Goal: Transaction & Acquisition: Purchase product/service

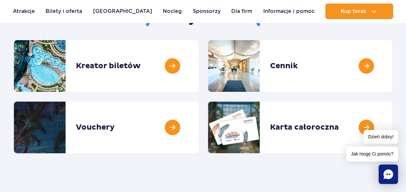
scroll to position [83, 0]
click at [392, 67] on link at bounding box center [392, 66] width 0 height 52
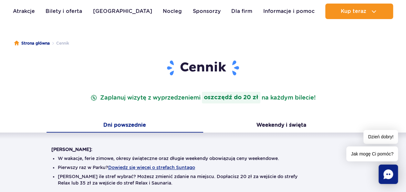
scroll to position [45, 0]
click at [211, 96] on strong "oszczędź do 20 zł" at bounding box center [231, 98] width 58 height 12
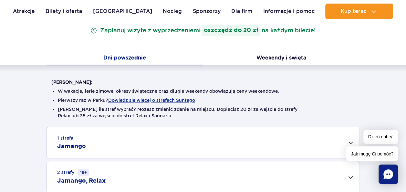
scroll to position [113, 0]
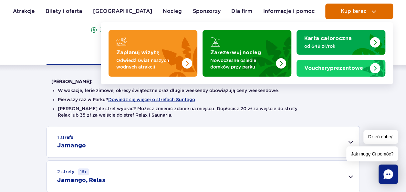
click at [345, 12] on span "Kup teraz" at bounding box center [352, 11] width 25 height 6
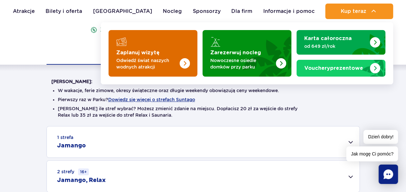
click at [188, 61] on img "Zaplanuj wizytę" at bounding box center [184, 63] width 10 height 10
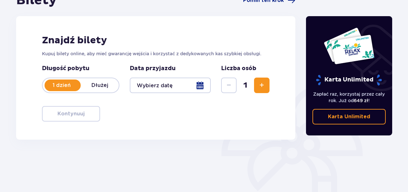
scroll to position [77, 0]
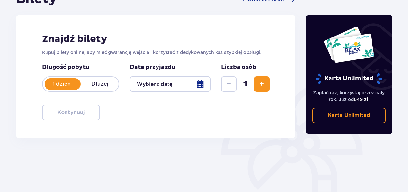
click at [201, 86] on div at bounding box center [170, 83] width 81 height 15
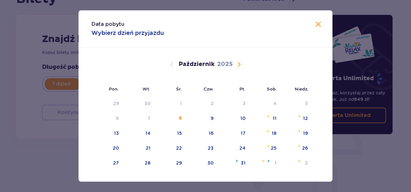
click at [238, 66] on span "Następny miesiąc" at bounding box center [239, 64] width 8 height 8
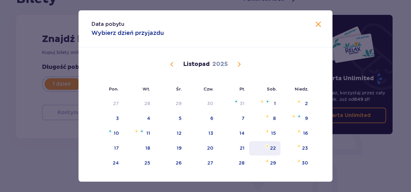
click at [272, 147] on div "22" at bounding box center [273, 148] width 6 height 6
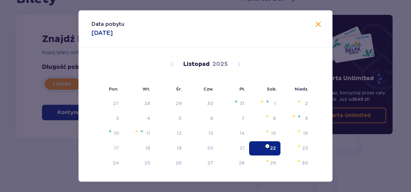
click at [263, 152] on div "22" at bounding box center [264, 148] width 31 height 14
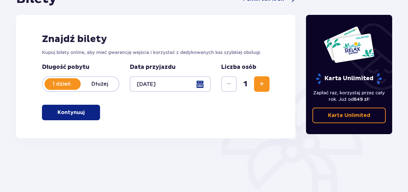
click at [205, 86] on div at bounding box center [170, 83] width 81 height 15
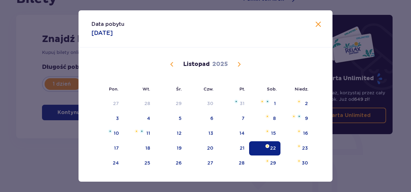
click at [168, 64] on span "Poprzedni miesiąc" at bounding box center [172, 64] width 8 height 8
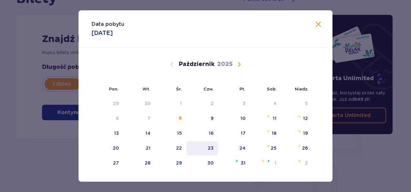
click at [206, 149] on div "23" at bounding box center [202, 148] width 32 height 14
type input "23.10.25"
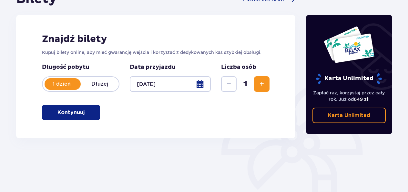
click at [61, 113] on p "Kontynuuj" at bounding box center [70, 112] width 27 height 7
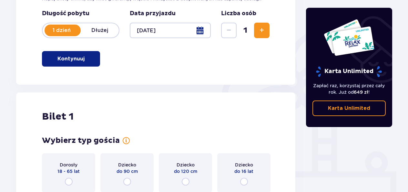
scroll to position [129, 0]
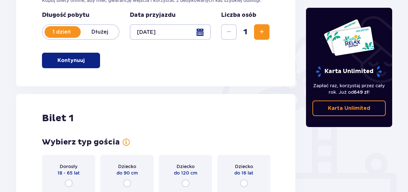
click at [60, 58] on p "Kontynuuj" at bounding box center [70, 60] width 27 height 7
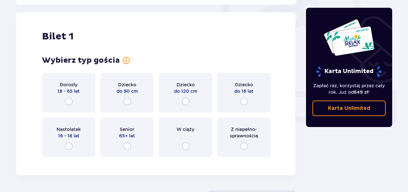
scroll to position [209, 0]
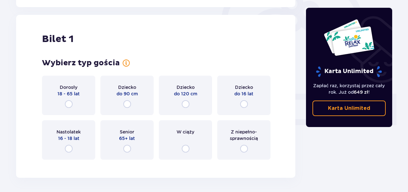
click at [67, 103] on input "radio" at bounding box center [69, 104] width 8 height 8
radio input "true"
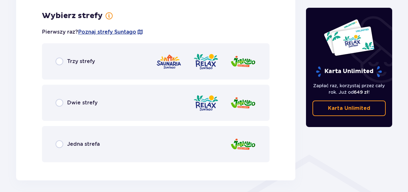
scroll to position [373, 0]
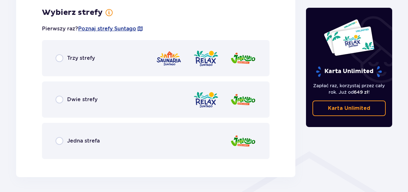
click at [56, 96] on input "radio" at bounding box center [60, 100] width 8 height 8
radio input "true"
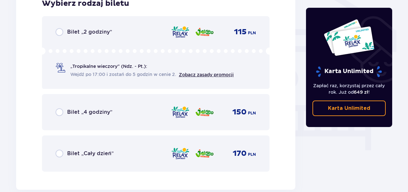
scroll to position [547, 0]
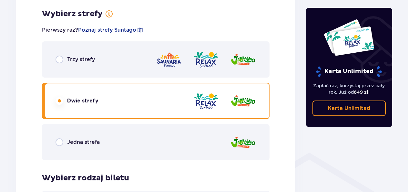
click at [62, 143] on input "radio" at bounding box center [60, 142] width 8 height 8
radio input "true"
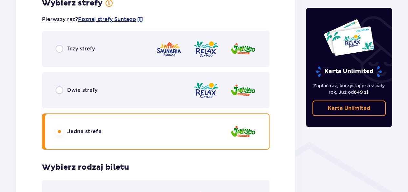
scroll to position [382, 0]
click at [60, 88] on input "radio" at bounding box center [60, 90] width 8 height 8
radio input "true"
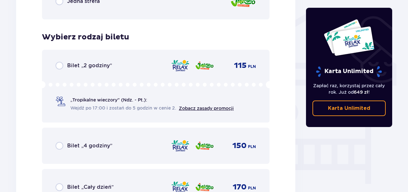
scroll to position [514, 0]
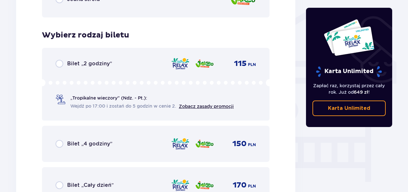
click at [57, 66] on input "radio" at bounding box center [60, 64] width 8 height 8
radio input "true"
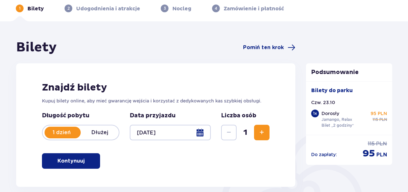
scroll to position [29, 0]
click at [28, 8] on p "Bilety" at bounding box center [35, 8] width 16 height 7
click at [30, 8] on p "Bilety" at bounding box center [35, 8] width 16 height 7
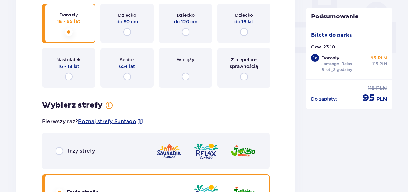
scroll to position [285, 0]
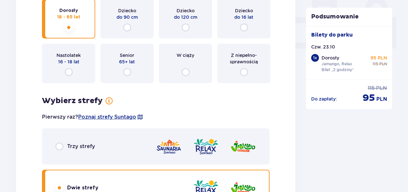
click at [244, 30] on input "radio" at bounding box center [244, 28] width 8 height 8
radio input "true"
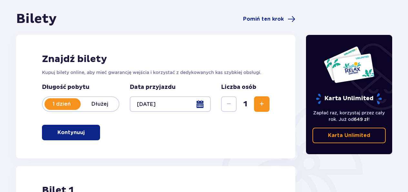
scroll to position [0, 0]
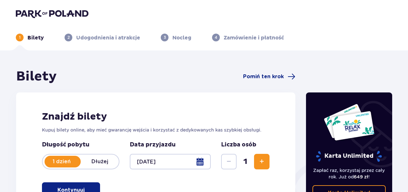
click at [30, 36] on p "Bilety" at bounding box center [35, 37] width 16 height 7
click at [28, 13] on img at bounding box center [52, 13] width 73 height 9
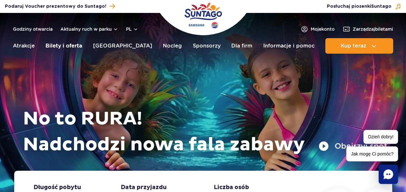
click at [57, 47] on link "Bilety i oferta" at bounding box center [64, 45] width 36 height 15
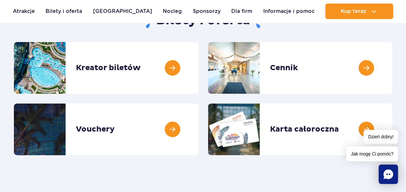
scroll to position [80, 0]
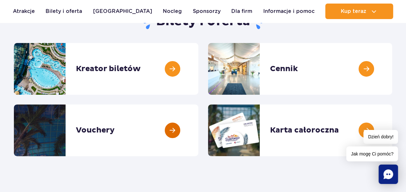
click at [198, 130] on link at bounding box center [198, 130] width 0 height 52
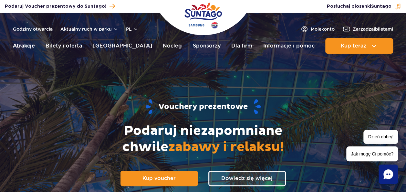
click at [19, 43] on link "Atrakcje" at bounding box center [24, 45] width 22 height 15
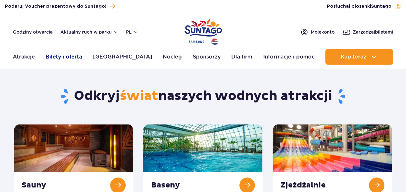
click at [61, 51] on link "Bilety i oferta" at bounding box center [64, 56] width 36 height 15
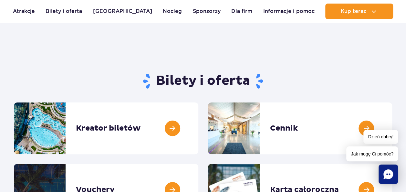
scroll to position [22, 0]
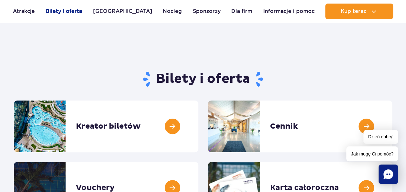
click at [58, 12] on link "Bilety i oferta" at bounding box center [64, 11] width 36 height 15
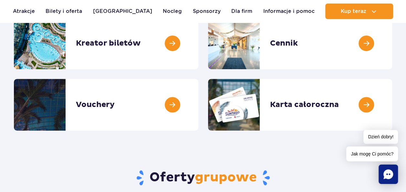
scroll to position [108, 0]
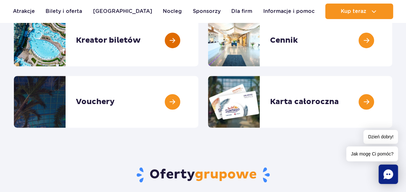
click at [198, 40] on link at bounding box center [198, 41] width 0 height 52
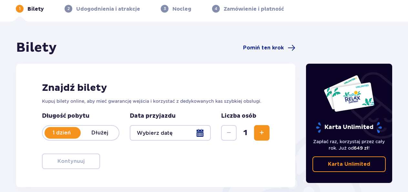
scroll to position [29, 0]
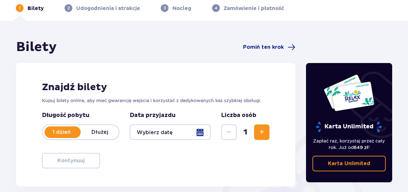
click at [258, 131] on span "Zwiększ" at bounding box center [262, 132] width 8 height 8
click at [260, 128] on span "Zwiększ" at bounding box center [262, 132] width 8 height 8
click at [262, 130] on span "Zwiększ" at bounding box center [262, 132] width 8 height 8
click at [199, 134] on div at bounding box center [170, 131] width 81 height 15
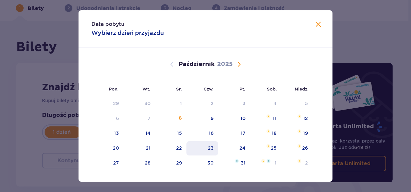
click at [208, 152] on div "23" at bounding box center [202, 148] width 32 height 14
type input "23.10.25"
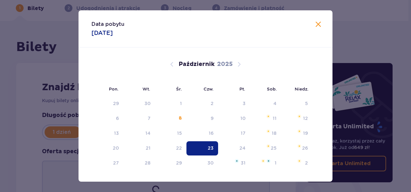
click at [202, 143] on div "23" at bounding box center [202, 148] width 32 height 14
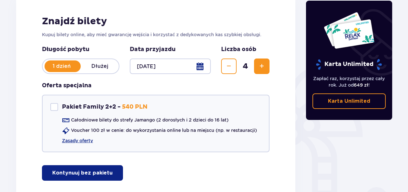
scroll to position [95, 0]
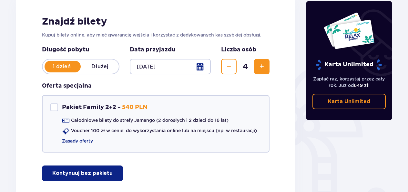
click at [66, 171] on p "Kontynuuj bez pakietu" at bounding box center [82, 172] width 60 height 7
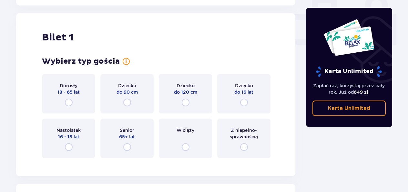
scroll to position [294, 0]
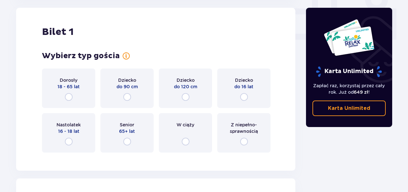
click at [68, 95] on input "radio" at bounding box center [69, 97] width 8 height 8
radio input "true"
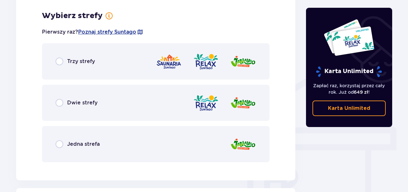
scroll to position [451, 0]
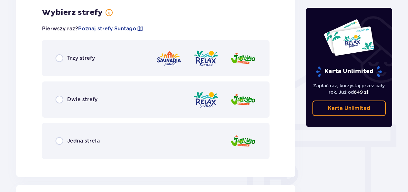
click at [50, 143] on div "Jedna strefa" at bounding box center [156, 141] width 228 height 36
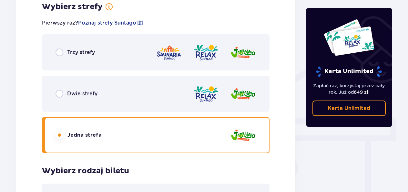
click at [58, 92] on input "radio" at bounding box center [60, 94] width 8 height 8
radio input "true"
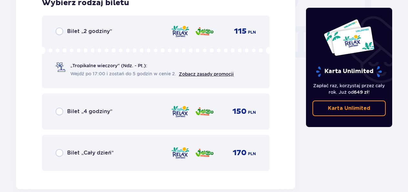
scroll to position [626, 0]
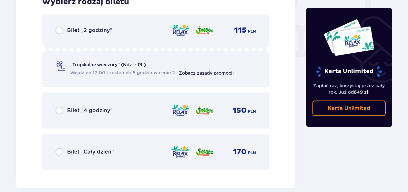
click at [57, 32] on input "radio" at bounding box center [60, 30] width 8 height 8
radio input "true"
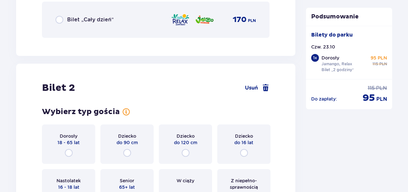
scroll to position [814, 0]
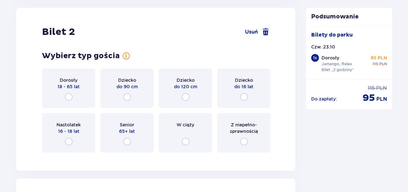
click at [68, 96] on input "radio" at bounding box center [69, 97] width 8 height 8
radio input "true"
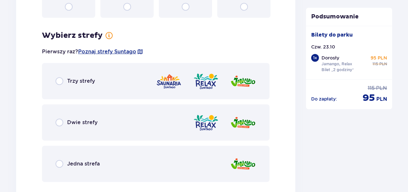
scroll to position [949, 0]
click at [59, 119] on input "radio" at bounding box center [60, 122] width 8 height 8
radio input "true"
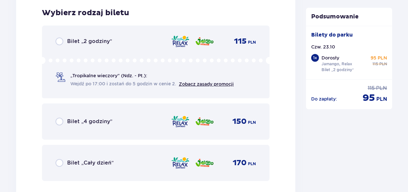
scroll to position [1135, 0]
click at [57, 40] on input "radio" at bounding box center [60, 41] width 8 height 8
radio input "true"
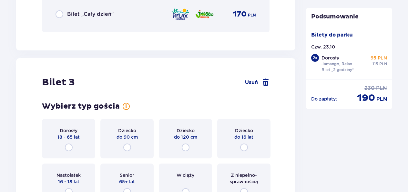
scroll to position [1334, 0]
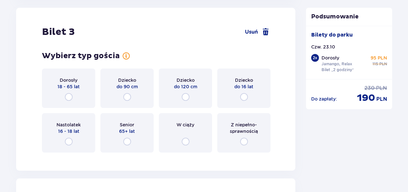
click at [64, 88] on span "18 - 65 lat" at bounding box center [68, 86] width 22 height 6
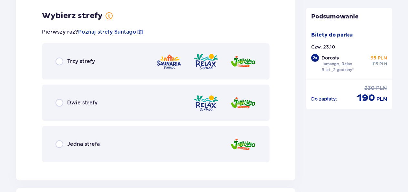
scroll to position [1491, 0]
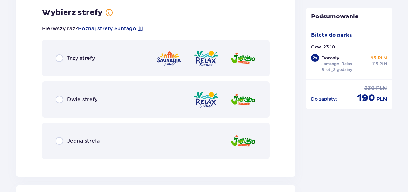
click at [59, 97] on input "radio" at bounding box center [60, 100] width 8 height 8
radio input "true"
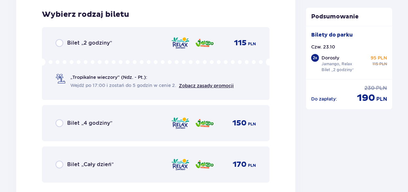
scroll to position [1655, 0]
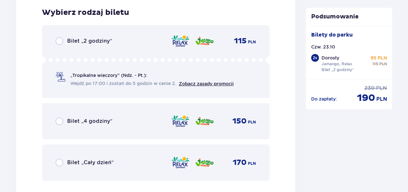
click at [61, 39] on input "radio" at bounding box center [60, 41] width 8 height 8
radio input "true"
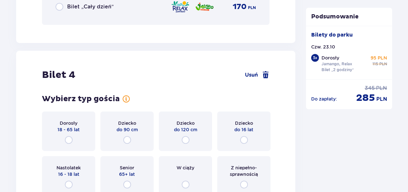
scroll to position [1854, 0]
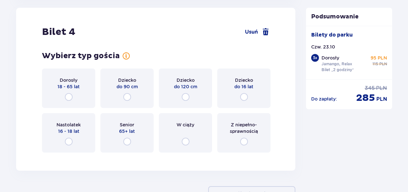
click at [127, 144] on input "radio" at bounding box center [127, 141] width 8 height 8
radio input "true"
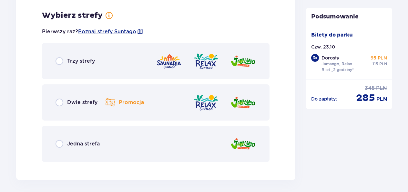
scroll to position [2011, 0]
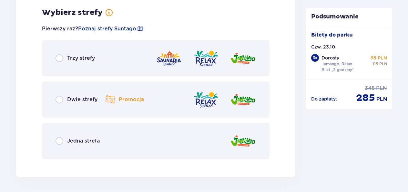
click at [57, 100] on input "radio" at bounding box center [60, 100] width 8 height 8
radio input "true"
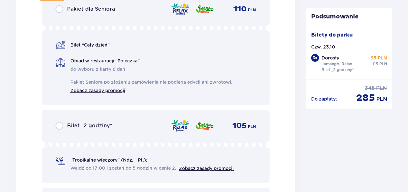
scroll to position [2212, 0]
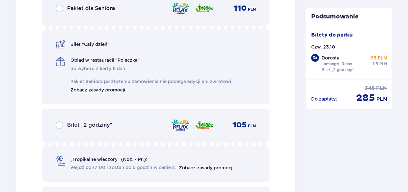
click at [58, 126] on input "radio" at bounding box center [60, 125] width 8 height 8
radio input "true"
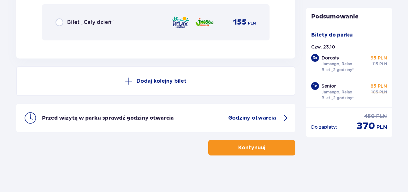
scroll to position [2438, 0]
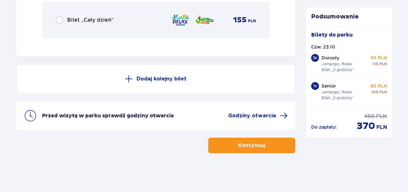
click at [228, 146] on button "Kontynuuj" at bounding box center [251, 144] width 87 height 15
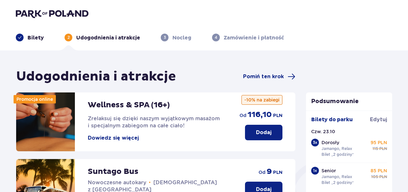
click at [28, 40] on p "Bilety" at bounding box center [35, 37] width 16 height 7
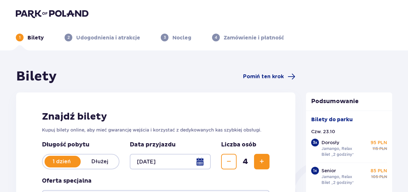
click at [29, 37] on p "Bilety" at bounding box center [35, 37] width 16 height 7
click at [26, 10] on img at bounding box center [52, 13] width 73 height 9
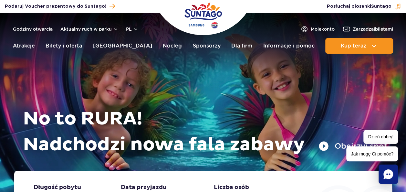
click at [52, 56] on header "Godziny otwarcia Aktualny ruch w parku pl PL EN UA Moje konto Zarządzaj biletam…" at bounding box center [203, 35] width 406 height 44
click at [56, 46] on link "Bilety i oferta" at bounding box center [64, 45] width 36 height 15
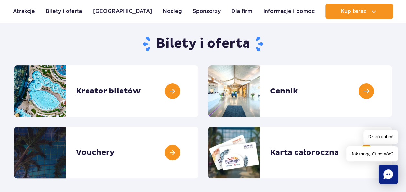
scroll to position [58, 0]
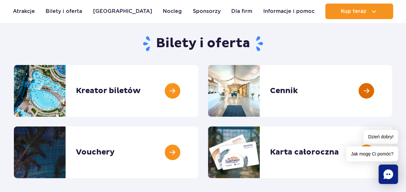
click at [392, 94] on link at bounding box center [392, 91] width 0 height 52
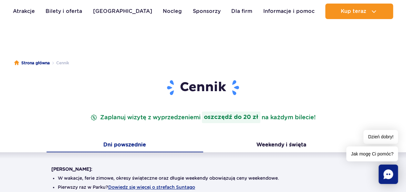
scroll to position [26, 0]
click at [227, 123] on div "Cennik Zaplanuj wizytę z wyprzedzeniem i oszczędź do 20 zł na każdym bilecie!" at bounding box center [202, 108] width 313 height 59
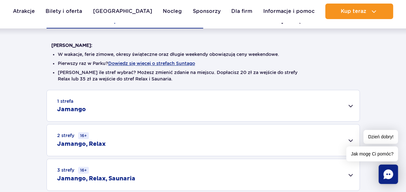
scroll to position [152, 0]
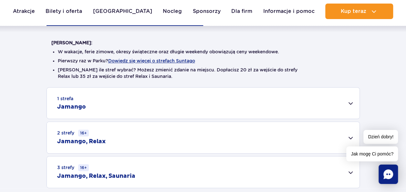
click at [70, 132] on small "2 strefy 16+" at bounding box center [73, 132] width 32 height 7
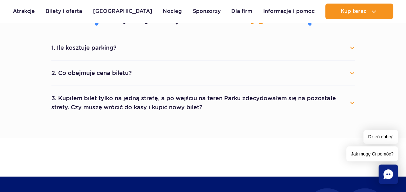
scroll to position [457, 0]
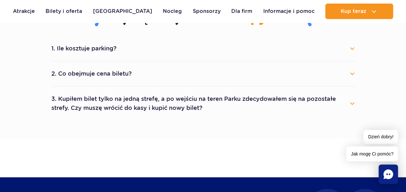
click at [352, 48] on button "1. Ile kosztuje parking?" at bounding box center [202, 48] width 303 height 14
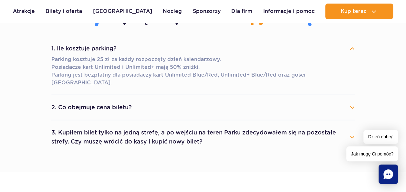
click at [350, 47] on button "1. Ile kosztuje parking?" at bounding box center [202, 48] width 303 height 14
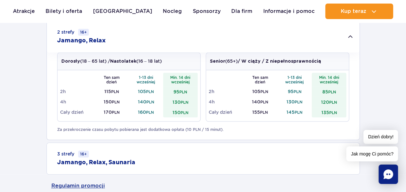
scroll to position [252, 0]
click at [176, 90] on td "95 PLN" at bounding box center [180, 91] width 35 height 10
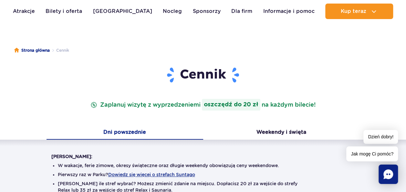
scroll to position [0, 0]
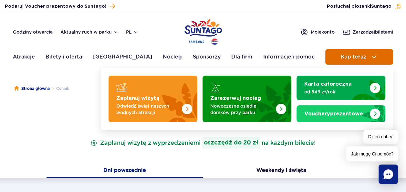
click at [345, 55] on span "Kup teraz" at bounding box center [352, 57] width 25 height 6
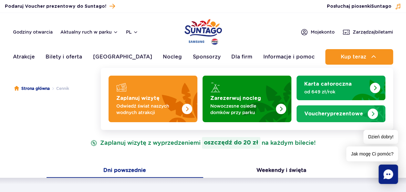
click at [319, 116] on div "Vouchery prezentowe" at bounding box center [340, 113] width 73 height 6
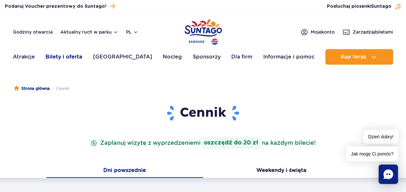
click at [62, 52] on link "Bilety i oferta" at bounding box center [64, 56] width 36 height 15
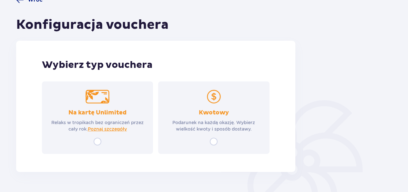
click at [214, 108] on div "Kwotowy Podarunek na każdą okazję. Wybierz wielkość kwoty i sposób dostawy." at bounding box center [213, 117] width 111 height 72
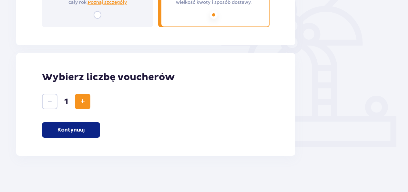
scroll to position [189, 0]
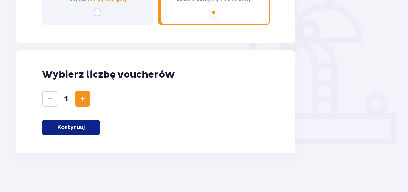
click at [59, 127] on p "Kontynuuj" at bounding box center [70, 127] width 27 height 7
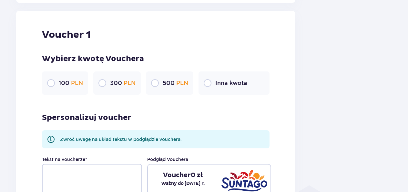
scroll to position [342, 0]
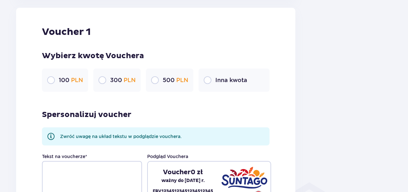
click at [55, 77] on input "radio" at bounding box center [51, 80] width 8 height 8
radio input "true"
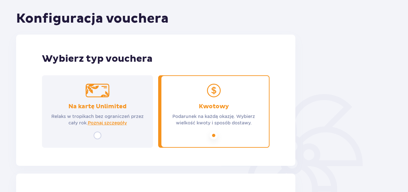
scroll to position [0, 0]
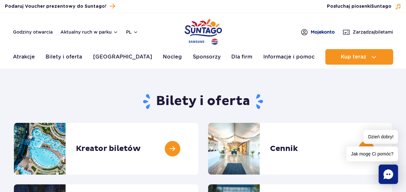
click at [311, 29] on span "Moje konto" at bounding box center [322, 32] width 24 height 6
click at [60, 56] on link "Bilety i oferta" at bounding box center [64, 56] width 36 height 15
click at [131, 33] on button "pl" at bounding box center [132, 32] width 12 height 6
click at [132, 32] on button "pl" at bounding box center [132, 32] width 12 height 6
click at [78, 31] on button "Aktualny ruch w parku" at bounding box center [89, 31] width 58 height 5
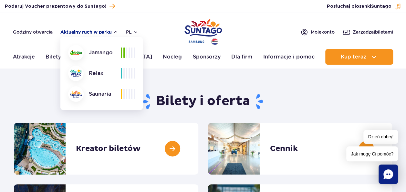
click at [76, 31] on button "Aktualny ruch w parku" at bounding box center [89, 31] width 58 height 5
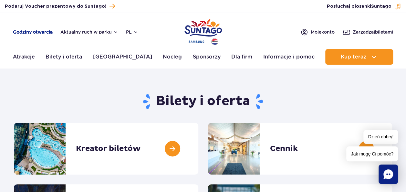
click at [24, 33] on link "Godziny otwarcia" at bounding box center [33, 32] width 40 height 6
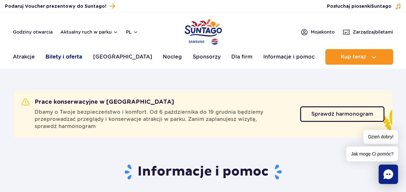
click at [65, 56] on link "Bilety i oferta" at bounding box center [64, 56] width 36 height 15
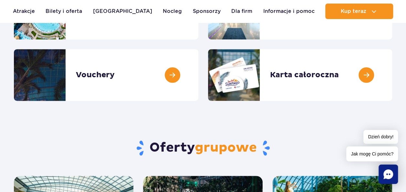
scroll to position [136, 0]
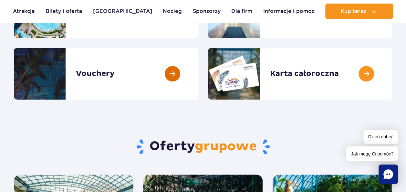
click at [198, 75] on link at bounding box center [198, 74] width 0 height 52
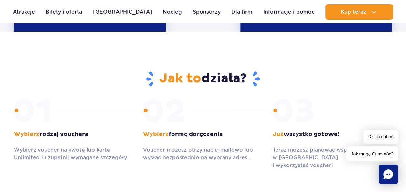
scroll to position [357, 0]
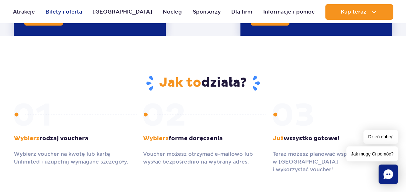
click at [69, 8] on link "Bilety i oferta" at bounding box center [64, 11] width 36 height 15
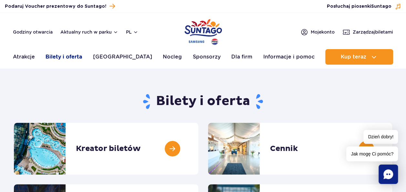
click at [58, 55] on link "Bilety i oferta" at bounding box center [64, 56] width 36 height 15
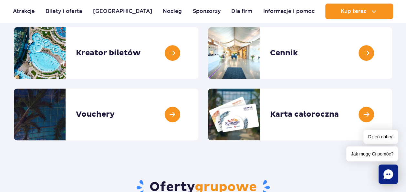
scroll to position [96, 0]
click at [392, 54] on link at bounding box center [392, 53] width 0 height 52
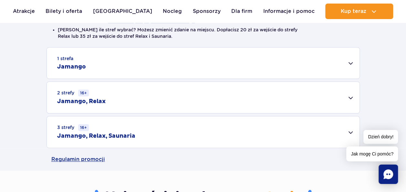
scroll to position [194, 0]
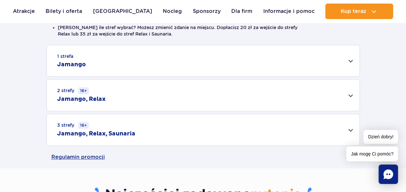
click at [71, 96] on h2 "Jamango, Relax" at bounding box center [81, 99] width 48 height 8
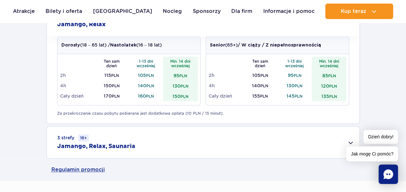
scroll to position [267, 0]
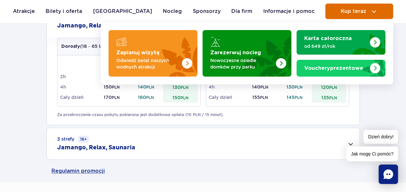
click at [352, 13] on span "Kup teraz" at bounding box center [352, 11] width 25 height 6
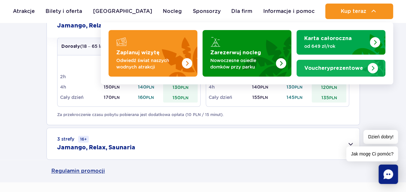
click at [327, 67] on span "Vouchery" at bounding box center [317, 68] width 26 height 5
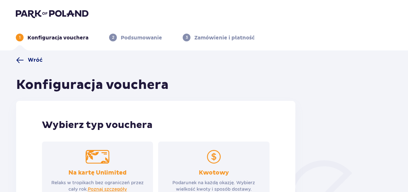
click at [23, 61] on span at bounding box center [20, 60] width 8 height 8
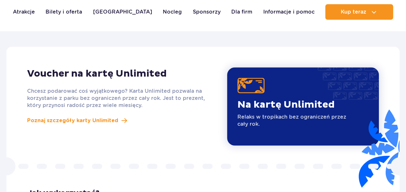
scroll to position [560, 0]
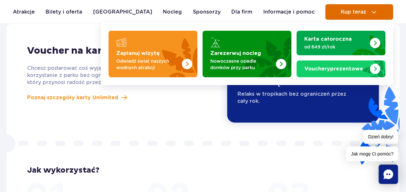
click at [341, 12] on span "Kup teraz" at bounding box center [352, 12] width 25 height 6
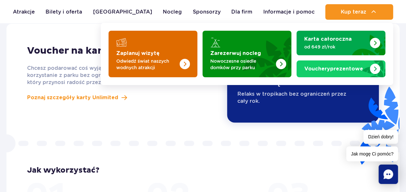
click at [152, 52] on strong "Zaplanuj wizytę" at bounding box center [137, 53] width 43 height 5
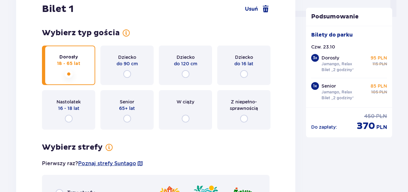
scroll to position [319, 0]
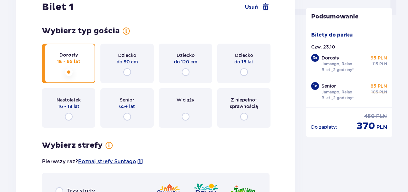
click at [244, 74] on input "radio" at bounding box center [244, 72] width 8 height 8
radio input "true"
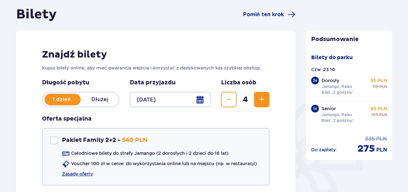
scroll to position [64, 0]
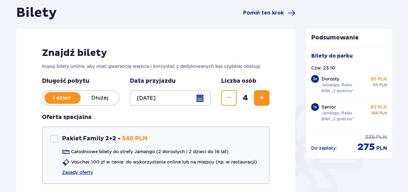
click at [228, 99] on span "Zmniejsz" at bounding box center [229, 98] width 8 height 8
click at [225, 99] on span "Zmniejsz" at bounding box center [229, 98] width 8 height 8
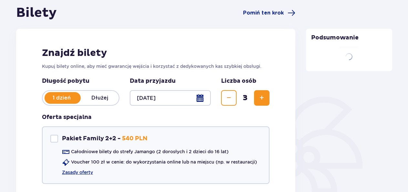
click at [232, 94] on span "Zmniejsz" at bounding box center [229, 98] width 8 height 8
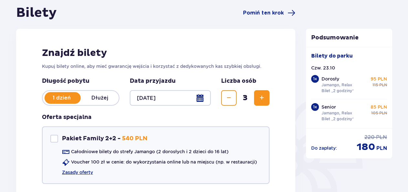
click at [229, 96] on span "Zmniejsz" at bounding box center [229, 98] width 8 height 8
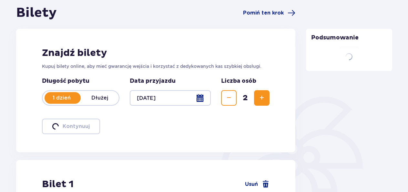
click at [230, 98] on span "Zmniejsz" at bounding box center [229, 98] width 8 height 8
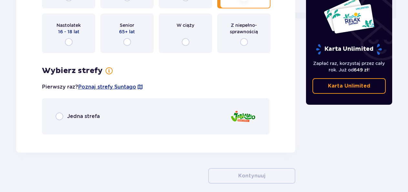
scroll to position [318, 0]
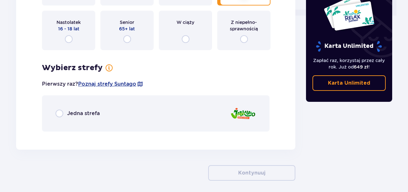
click at [60, 111] on input "radio" at bounding box center [60, 113] width 8 height 8
radio input "true"
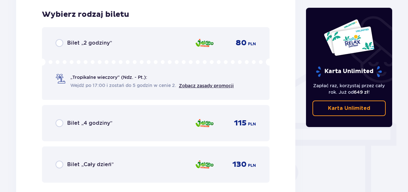
scroll to position [454, 0]
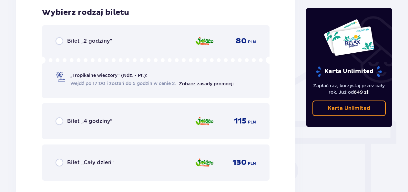
click at [57, 42] on input "radio" at bounding box center [60, 41] width 8 height 8
radio input "true"
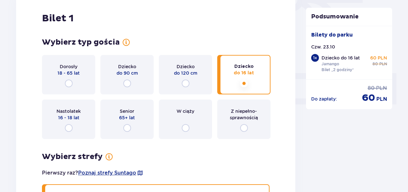
scroll to position [230, 0]
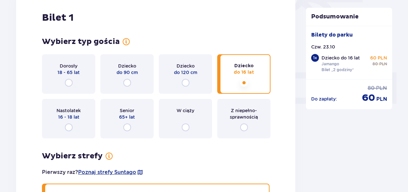
click at [68, 73] on span "18 - 65 lat" at bounding box center [68, 72] width 22 height 6
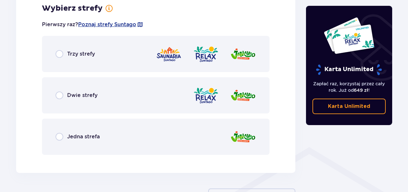
scroll to position [378, 0]
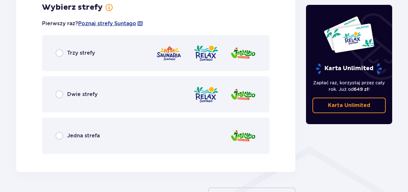
click at [63, 132] on input "radio" at bounding box center [60, 136] width 8 height 8
radio input "true"
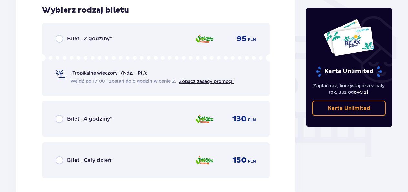
scroll to position [540, 0]
click at [59, 36] on input "radio" at bounding box center [60, 39] width 8 height 8
radio input "true"
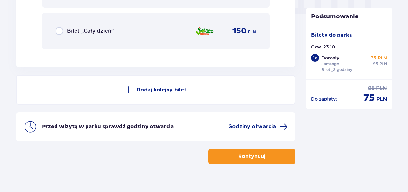
scroll to position [669, 0]
click at [232, 157] on button "Kontynuuj" at bounding box center [251, 155] width 87 height 15
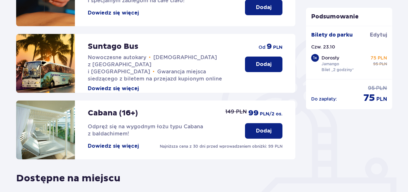
scroll to position [126, 0]
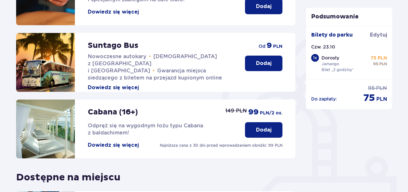
click at [328, 99] on p "Do zapłaty :" at bounding box center [324, 99] width 26 height 6
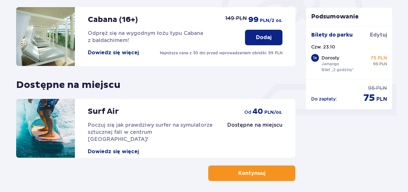
scroll to position [246, 0]
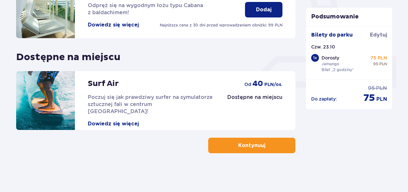
click at [222, 145] on button "Kontynuuj" at bounding box center [251, 144] width 87 height 15
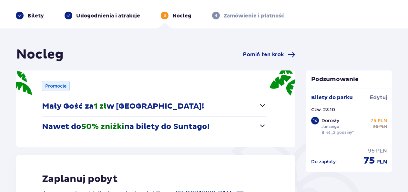
scroll to position [20, 0]
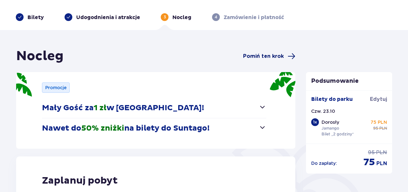
click at [257, 55] on span "Pomiń ten krok" at bounding box center [263, 56] width 41 height 7
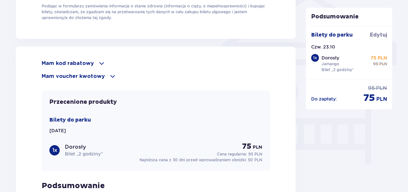
scroll to position [534, 0]
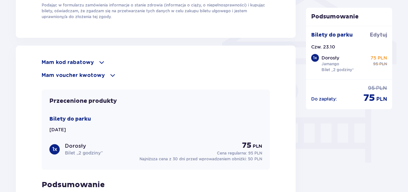
click at [50, 72] on p "Mam voucher kwotowy" at bounding box center [73, 75] width 63 height 7
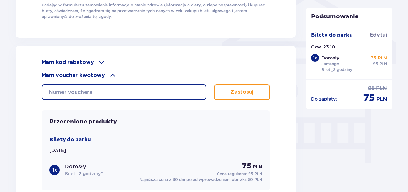
click at [52, 90] on input "text" at bounding box center [124, 91] width 165 height 15
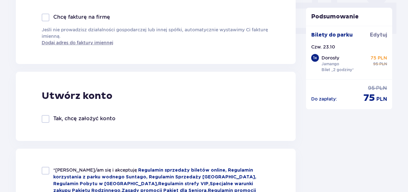
scroll to position [284, 0]
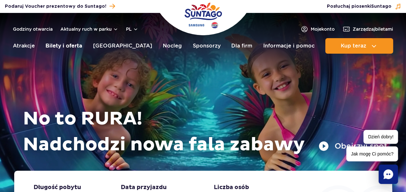
click at [63, 46] on link "Bilety i oferta" at bounding box center [64, 45] width 36 height 15
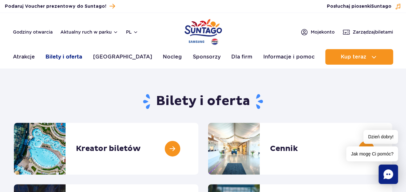
click at [63, 54] on link "Bilety i oferta" at bounding box center [64, 56] width 36 height 15
click at [61, 57] on link "Bilety i oferta" at bounding box center [64, 56] width 36 height 15
click at [17, 56] on link "Atrakcje" at bounding box center [24, 56] width 22 height 15
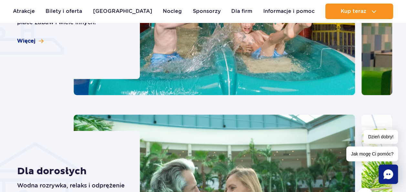
scroll to position [573, 0]
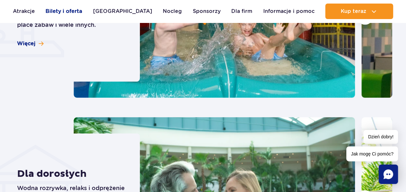
click at [65, 10] on link "Bilety i oferta" at bounding box center [64, 11] width 36 height 15
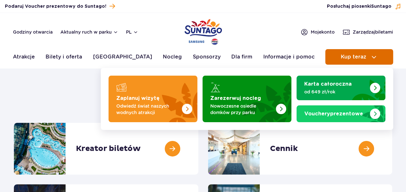
click at [351, 56] on span "Kup teraz" at bounding box center [352, 57] width 25 height 6
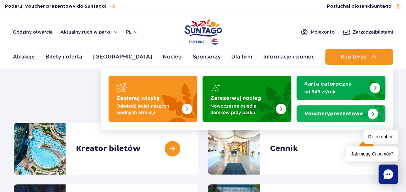
click at [331, 112] on strong "Vouchery prezentowe" at bounding box center [333, 113] width 59 height 5
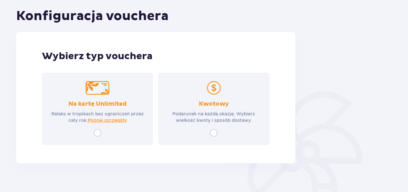
scroll to position [79, 0]
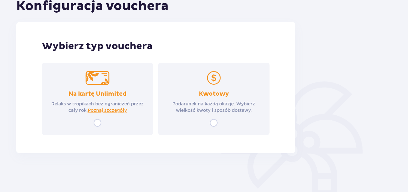
click at [211, 123] on input "radio" at bounding box center [214, 123] width 8 height 8
radio input "true"
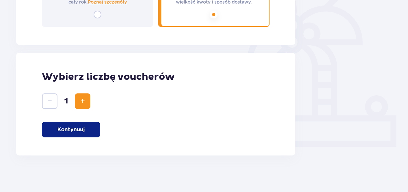
scroll to position [189, 0]
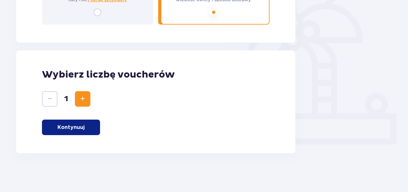
click at [61, 126] on p "Kontynuuj" at bounding box center [70, 127] width 27 height 7
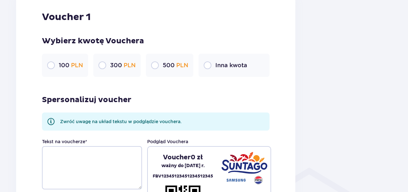
scroll to position [359, 0]
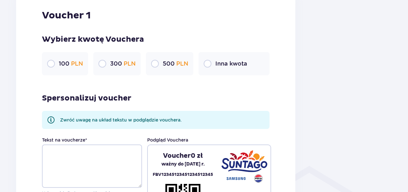
click at [54, 61] on input "radio" at bounding box center [51, 64] width 8 height 8
radio input "true"
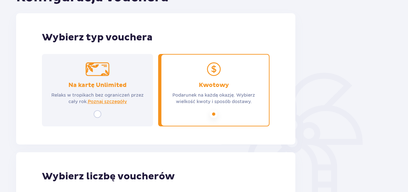
scroll to position [89, 0]
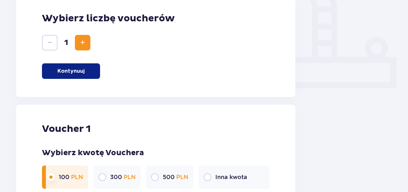
click at [65, 71] on p "Kontynuuj" at bounding box center [70, 70] width 27 height 7
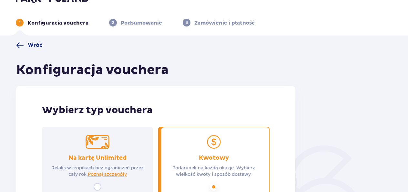
scroll to position [23, 0]
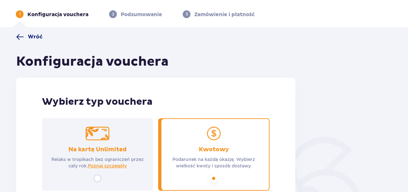
click at [19, 36] on span at bounding box center [20, 37] width 8 height 8
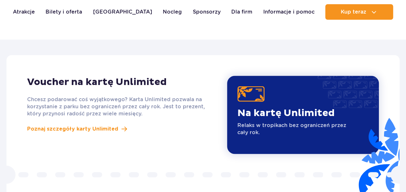
scroll to position [560, 0]
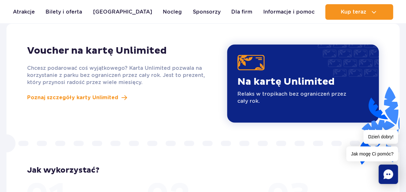
click at [22, 112] on div "Voucher na kartę Unlimited Chcesz podarować coś wyjątkowego? Karta Unlimited po…" at bounding box center [122, 83] width 200 height 78
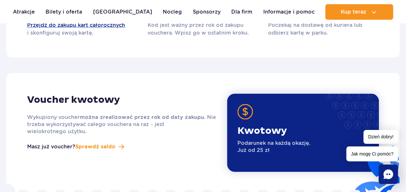
scroll to position [769, 0]
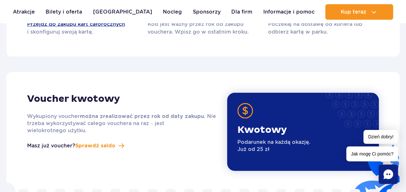
click at [37, 93] on h2 "Voucher kwotowy" at bounding box center [122, 99] width 190 height 12
